Goal: Task Accomplishment & Management: Manage account settings

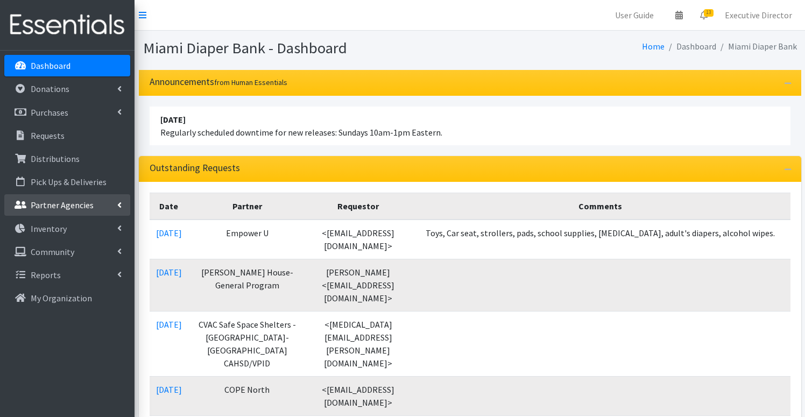
click at [56, 204] on p "Partner Agencies" at bounding box center [62, 205] width 63 height 11
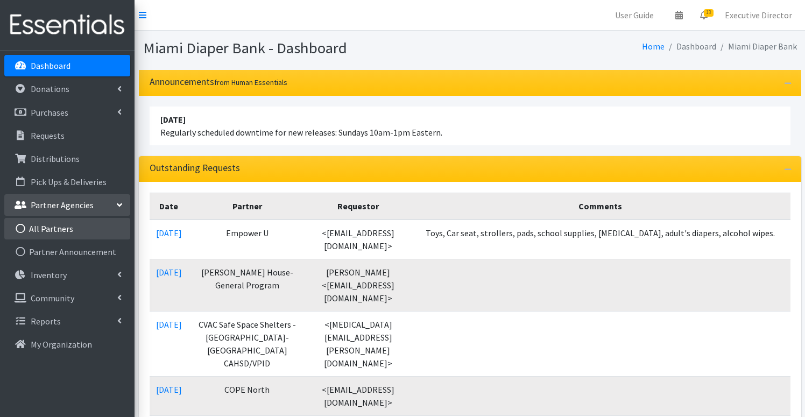
click at [52, 231] on link "All Partners" at bounding box center [67, 229] width 126 height 22
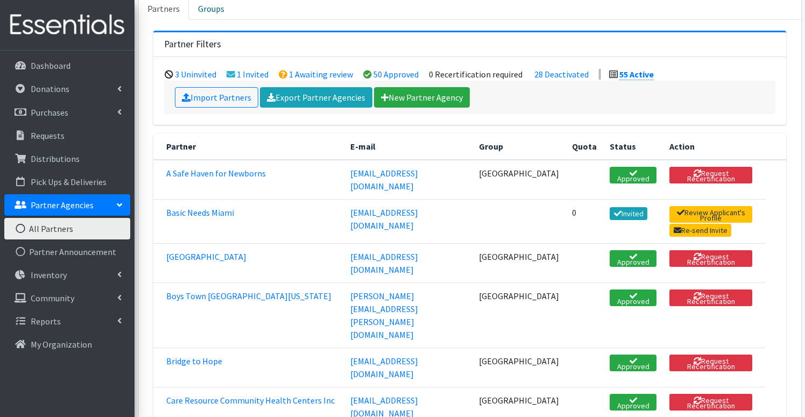
scroll to position [97, 0]
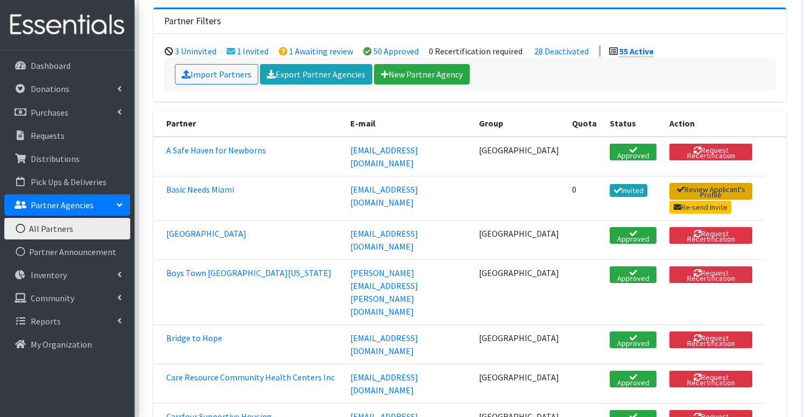
click at [725, 183] on link "Review Applicant's Profile" at bounding box center [710, 191] width 83 height 17
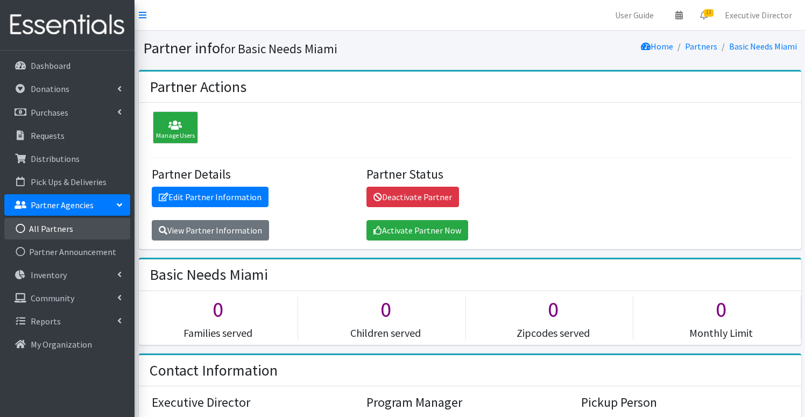
click at [58, 226] on link "All Partners" at bounding box center [67, 229] width 126 height 22
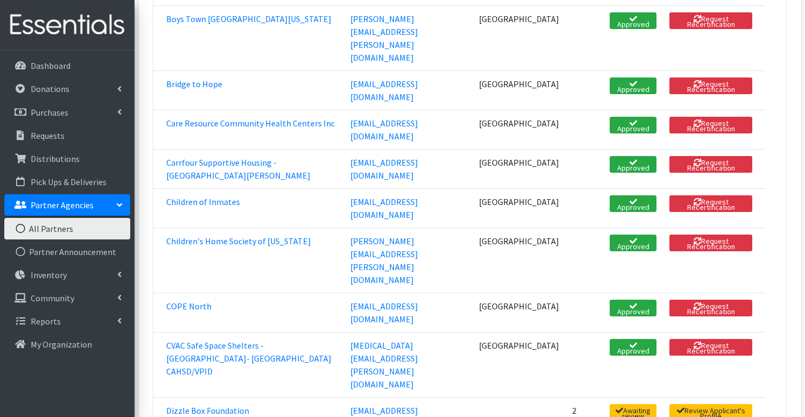
scroll to position [363, 0]
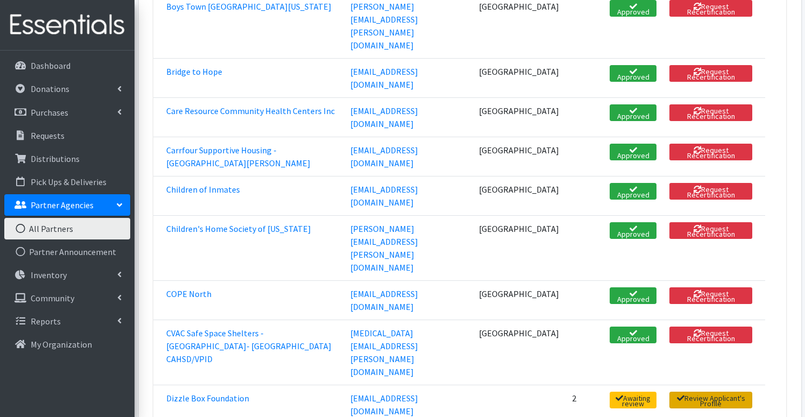
click at [726, 392] on link "Review Applicant's Profile" at bounding box center [710, 400] width 83 height 17
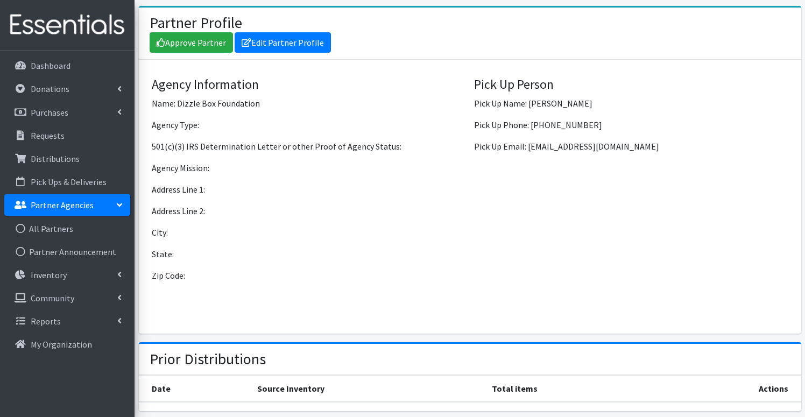
scroll to position [748, 0]
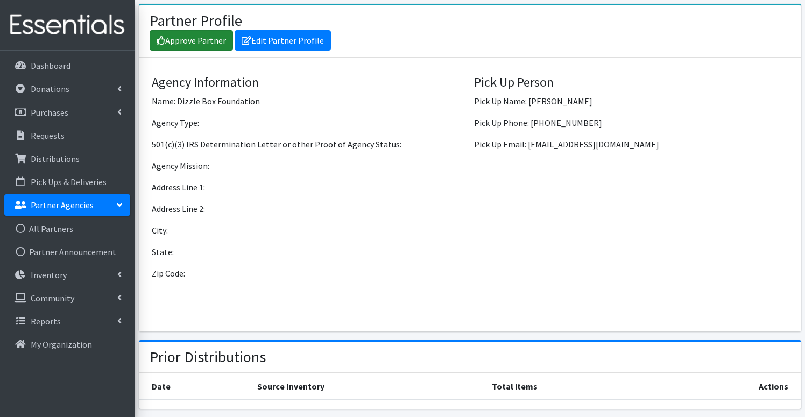
click at [200, 37] on link "Approve Partner" at bounding box center [191, 40] width 83 height 20
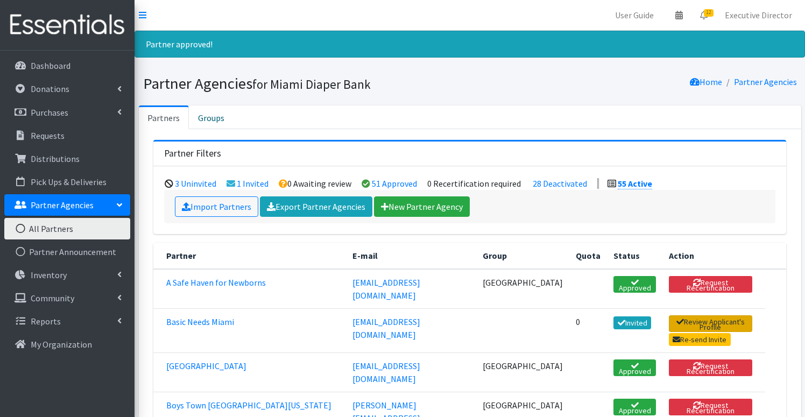
click at [720, 315] on link "Review Applicant's Profile" at bounding box center [710, 323] width 83 height 17
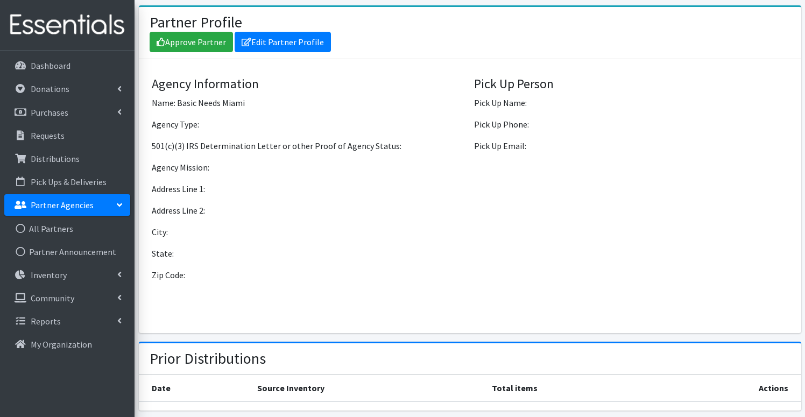
scroll to position [748, 0]
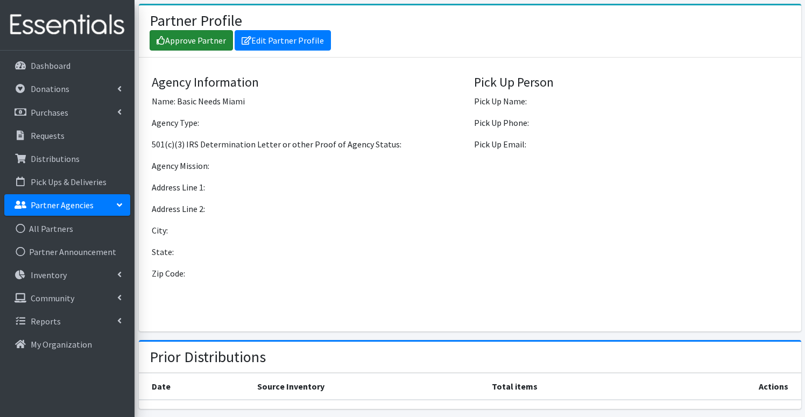
click at [192, 37] on link "Approve Partner" at bounding box center [191, 40] width 83 height 20
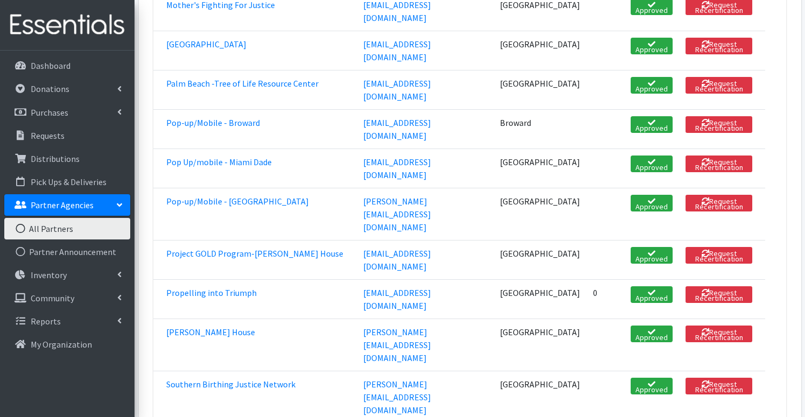
scroll to position [1809, 0]
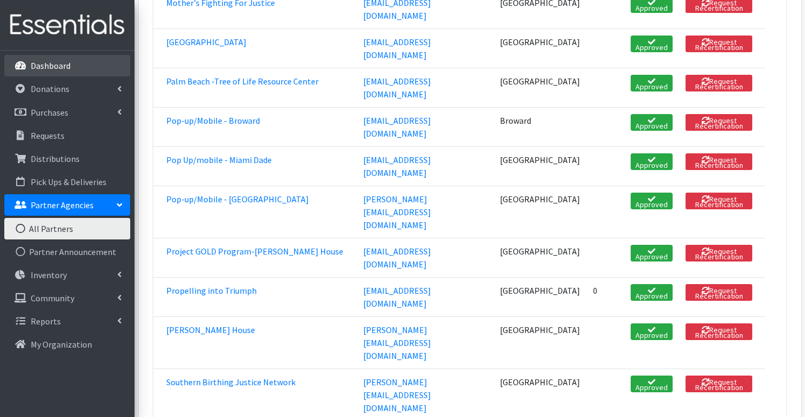
click at [54, 69] on p "Dashboard" at bounding box center [51, 65] width 40 height 11
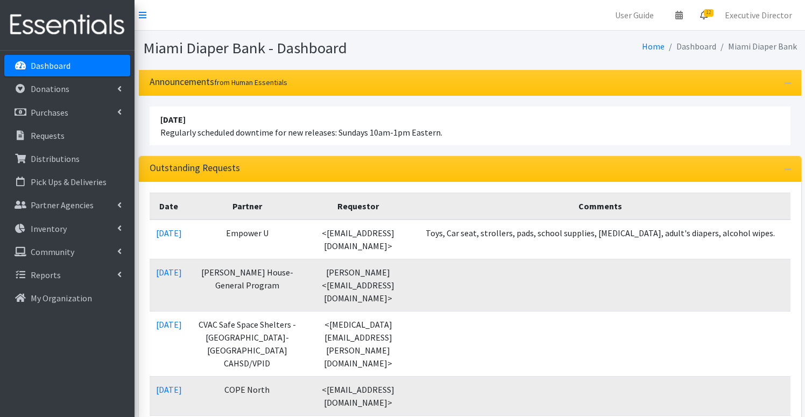
click at [707, 17] on icon at bounding box center [704, 15] width 8 height 9
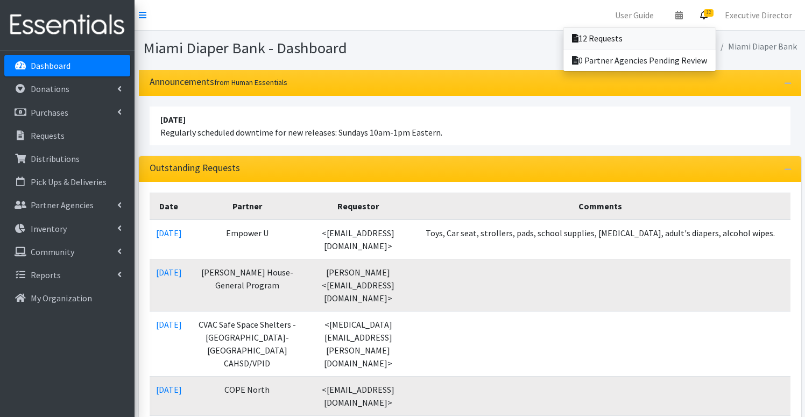
click at [637, 38] on link "12 Requests" at bounding box center [639, 38] width 152 height 22
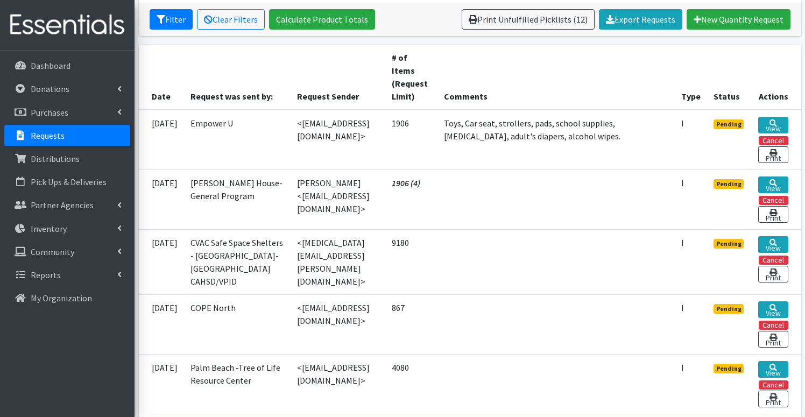
scroll to position [199, 0]
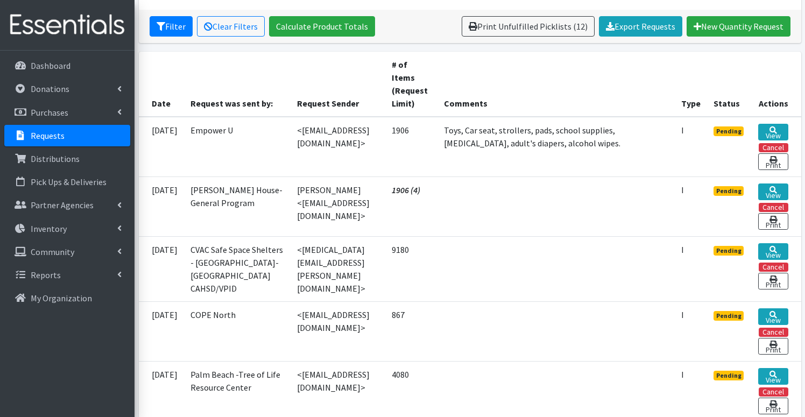
drag, startPoint x: 640, startPoint y: 148, endPoint x: 568, endPoint y: 123, distance: 76.9
click at [568, 123] on td "Toys, Car seat, strollers, pads, school supplies, [MEDICAL_DATA], adult's diape…" at bounding box center [555, 147] width 237 height 60
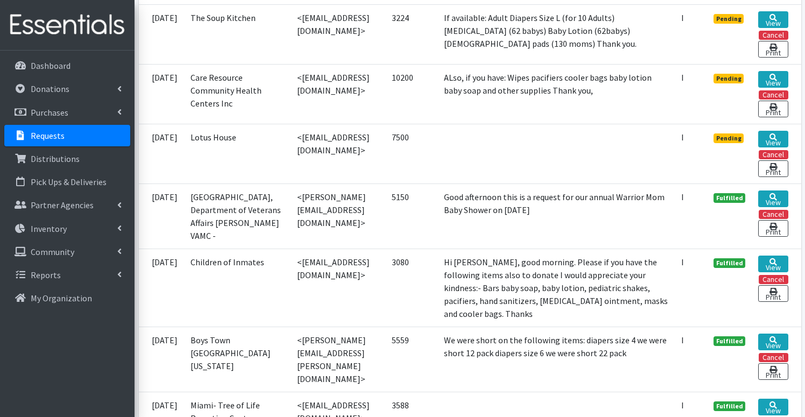
scroll to position [999, 0]
